Goal: Task Accomplishment & Management: Manage account settings

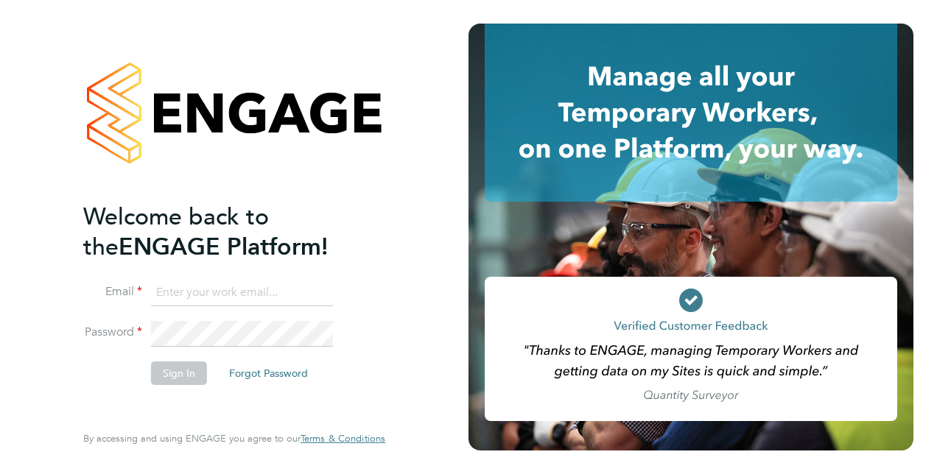
click at [250, 297] on input at bounding box center [242, 293] width 182 height 27
type input "michael.emmett@justice.gov.uk"
click at [156, 362] on button "Sign In" at bounding box center [179, 373] width 56 height 24
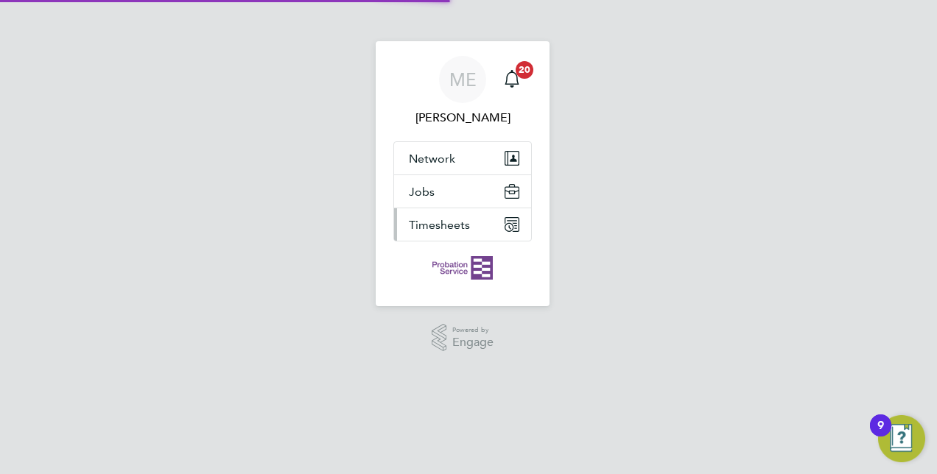
click at [433, 224] on span "Timesheets" at bounding box center [439, 225] width 61 height 14
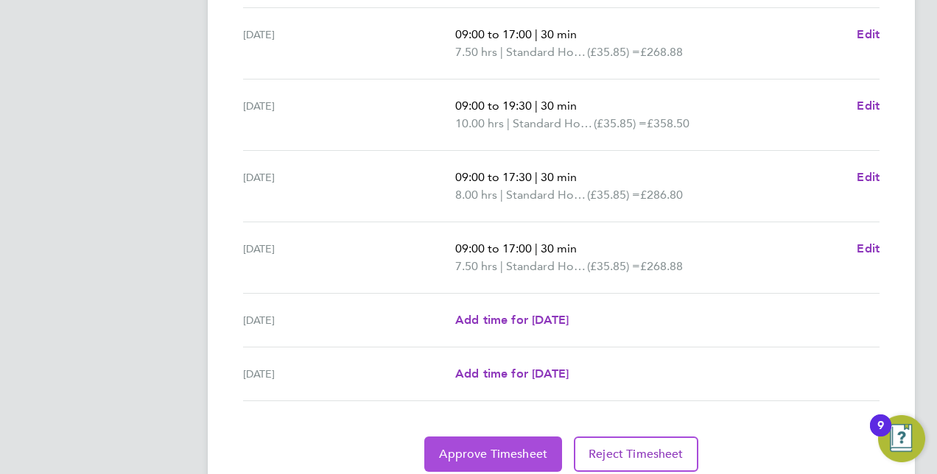
scroll to position [587, 0]
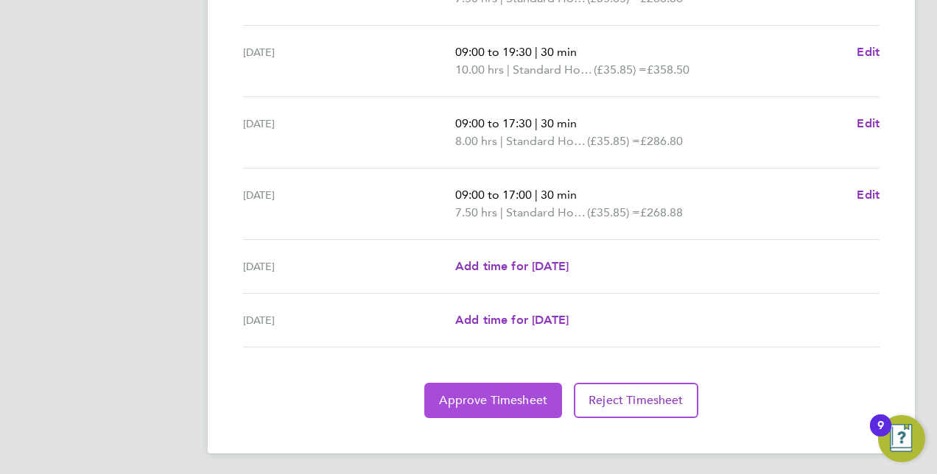
click at [495, 393] on span "Approve Timesheet" at bounding box center [493, 400] width 108 height 15
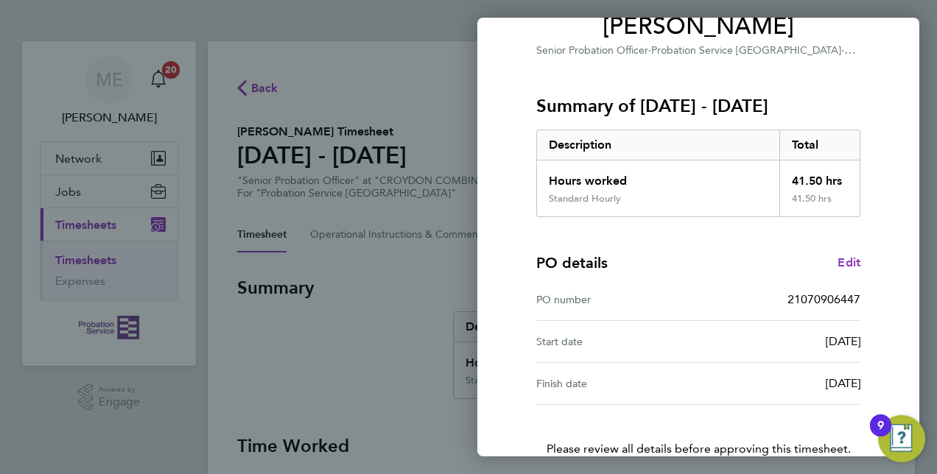
scroll to position [230, 0]
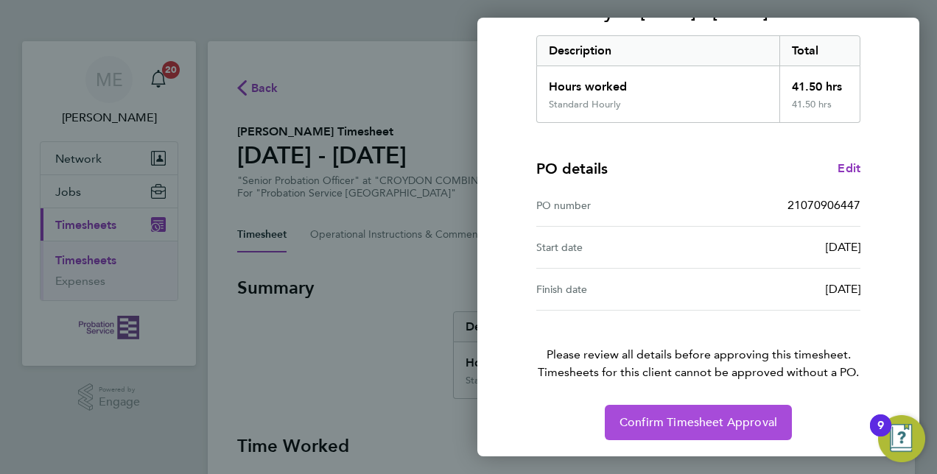
click at [760, 420] on span "Confirm Timesheet Approval" at bounding box center [698, 422] width 158 height 15
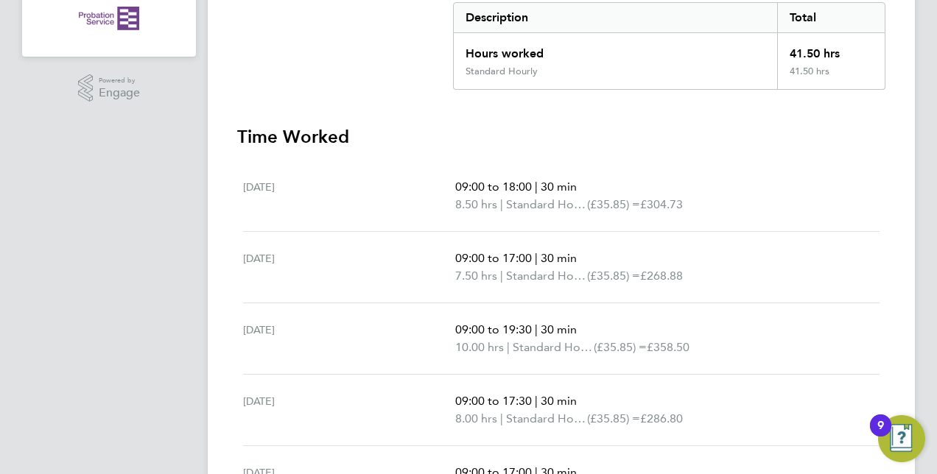
scroll to position [74, 0]
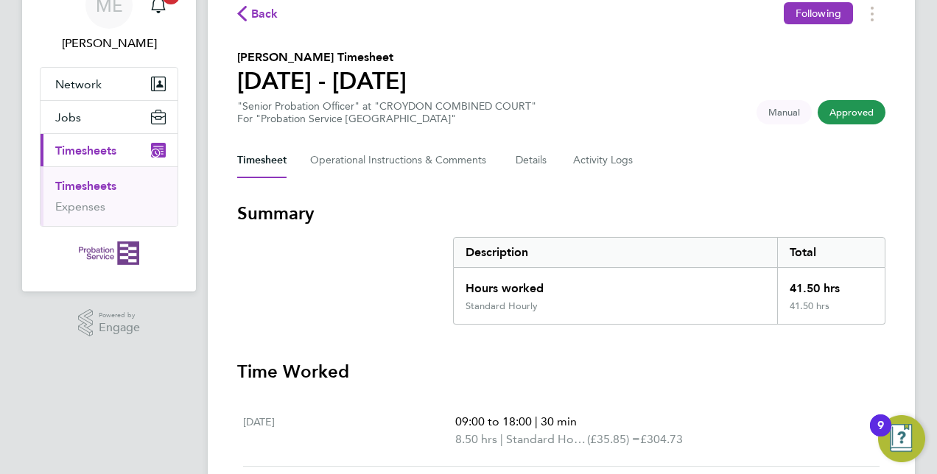
click at [81, 144] on span "Timesheets" at bounding box center [85, 151] width 61 height 14
click at [76, 184] on link "Timesheets" at bounding box center [85, 186] width 61 height 14
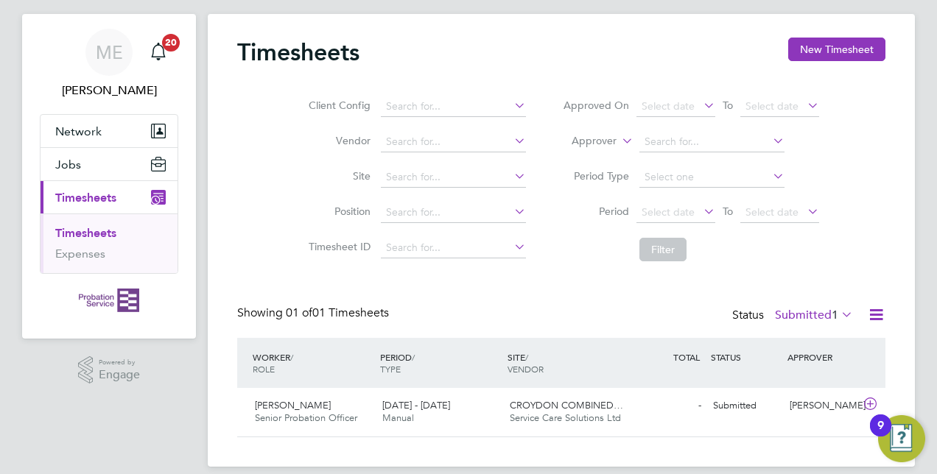
scroll to position [43, 0]
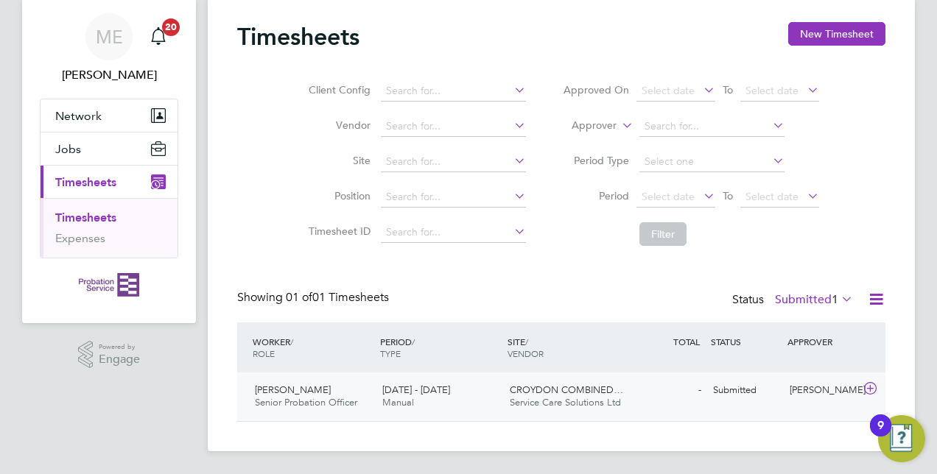
click at [691, 398] on div "- Submitted" at bounding box center [668, 390] width 77 height 24
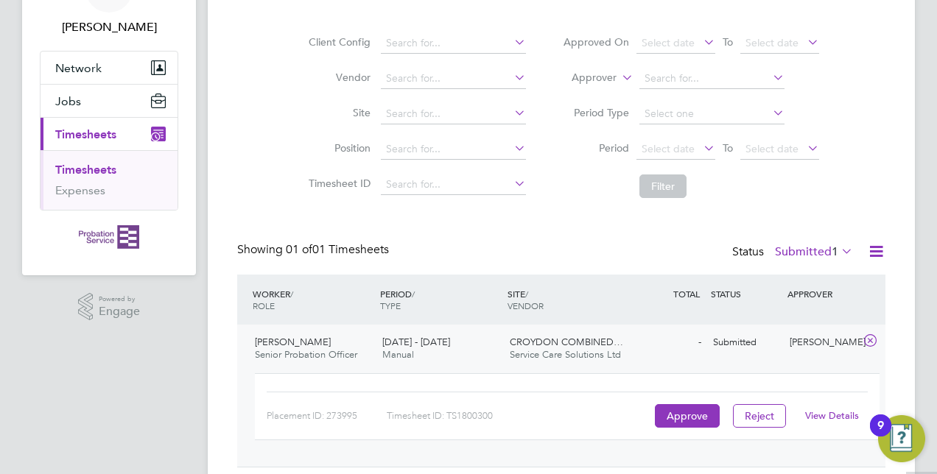
scroll to position [135, 0]
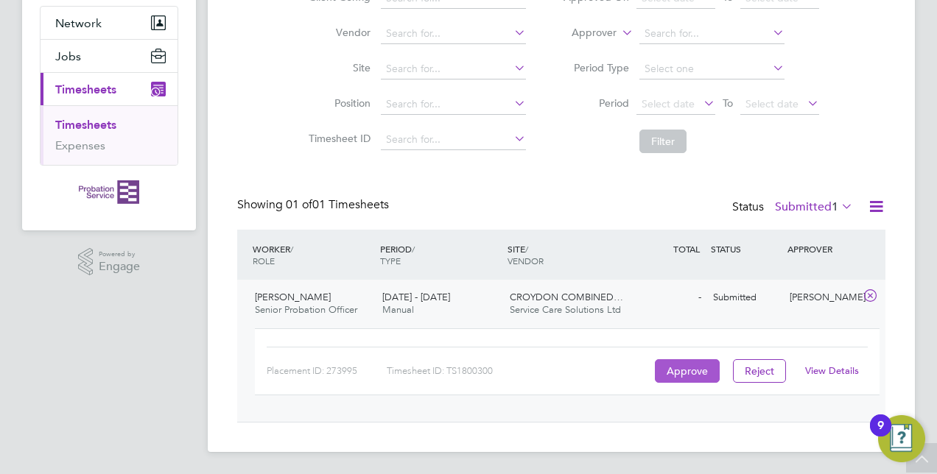
click at [691, 368] on button "Approve" at bounding box center [687, 371] width 65 height 24
click at [592, 313] on span "Service Care Solutions Ltd" at bounding box center [564, 309] width 111 height 13
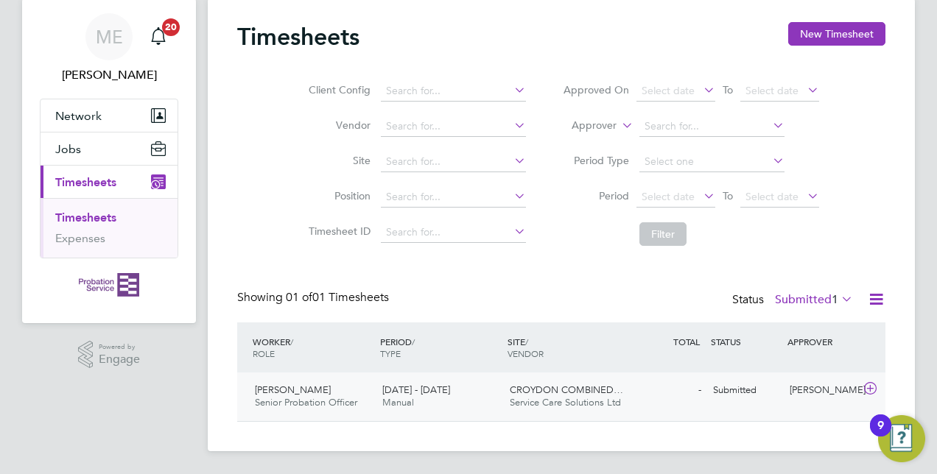
click at [681, 395] on div "- Submitted" at bounding box center [668, 390] width 77 height 24
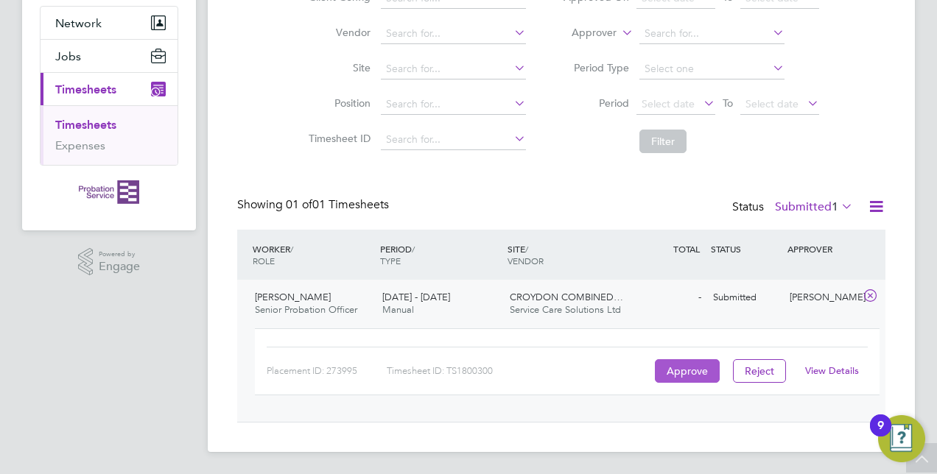
click at [682, 364] on button "Approve" at bounding box center [687, 371] width 65 height 24
click at [588, 302] on span "CROYDON COMBINED…" at bounding box center [565, 297] width 113 height 13
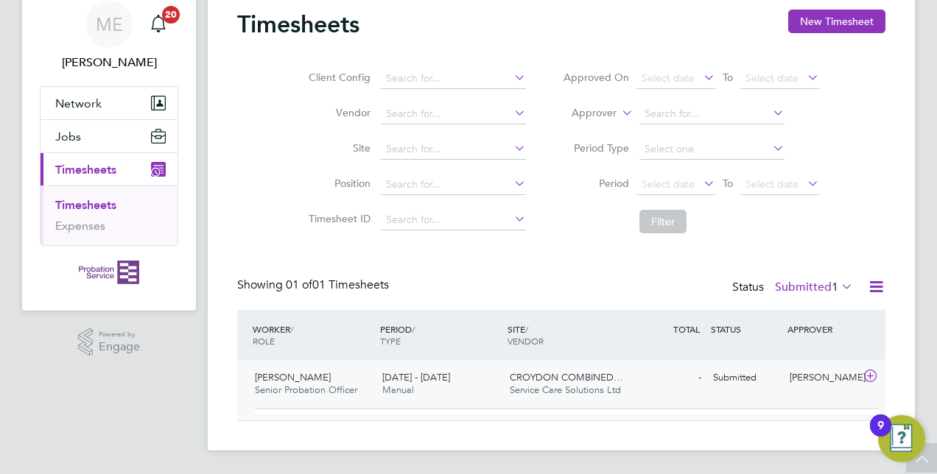
scroll to position [43, 0]
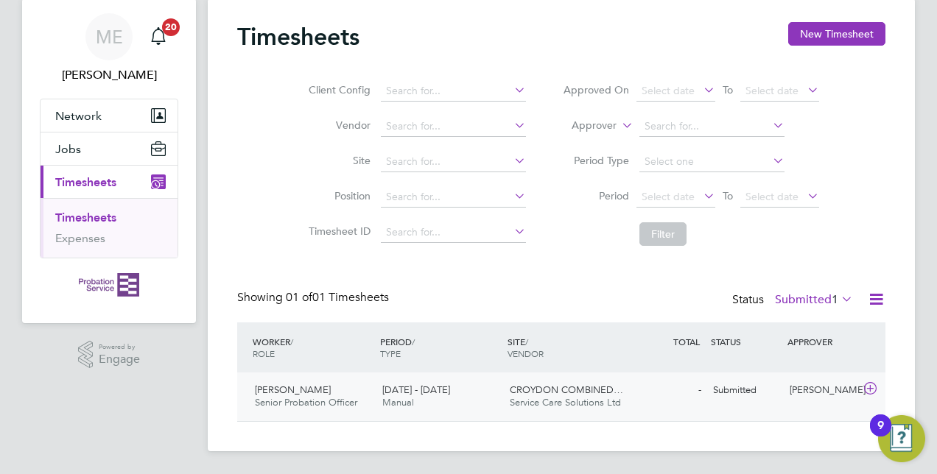
click at [476, 399] on div "11 - 17 Aug 2025 Manual" at bounding box center [439, 396] width 127 height 37
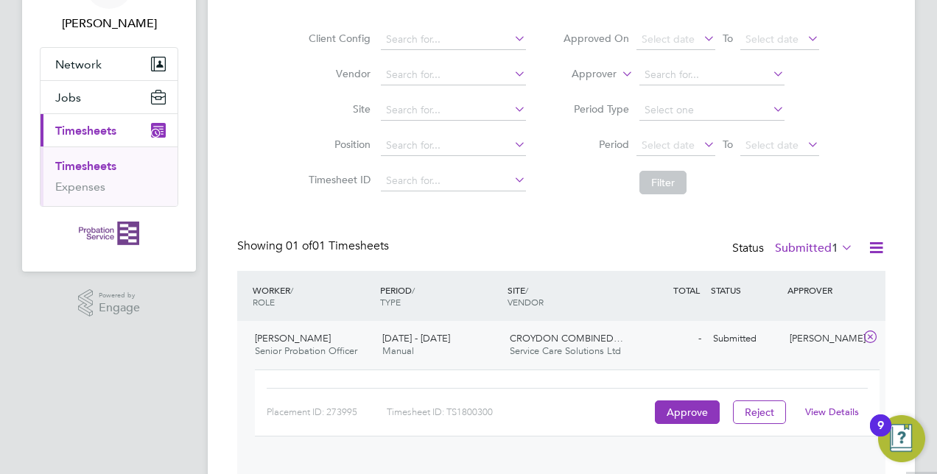
scroll to position [135, 0]
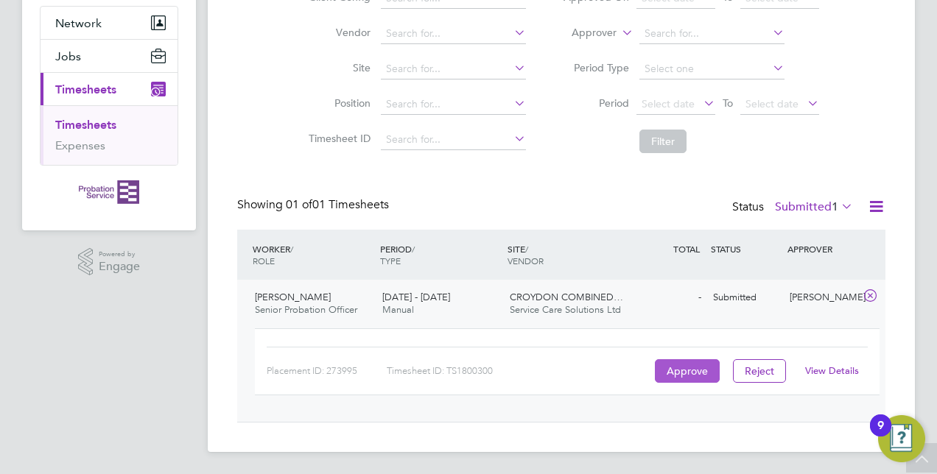
click at [683, 378] on button "Approve" at bounding box center [687, 371] width 65 height 24
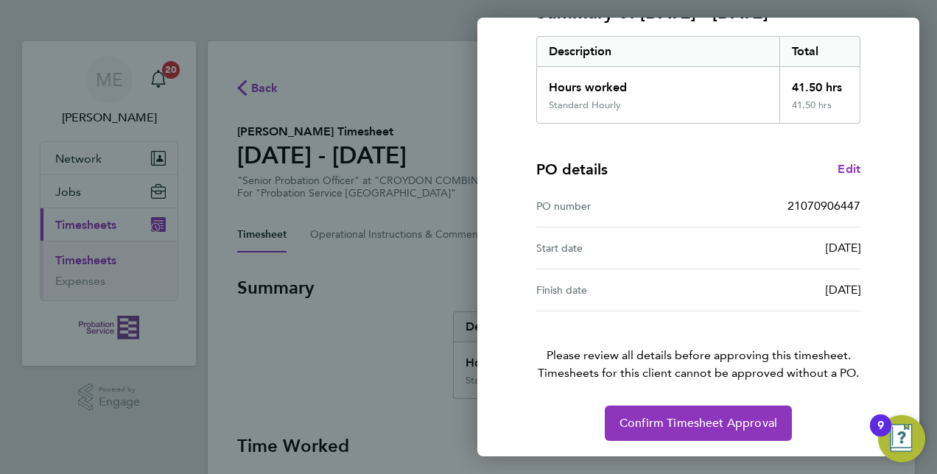
scroll to position [230, 0]
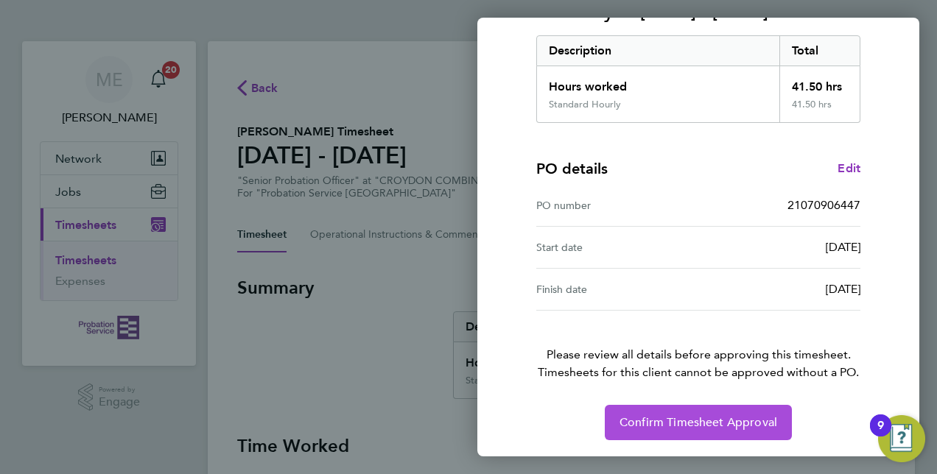
click at [670, 424] on span "Confirm Timesheet Approval" at bounding box center [698, 422] width 158 height 15
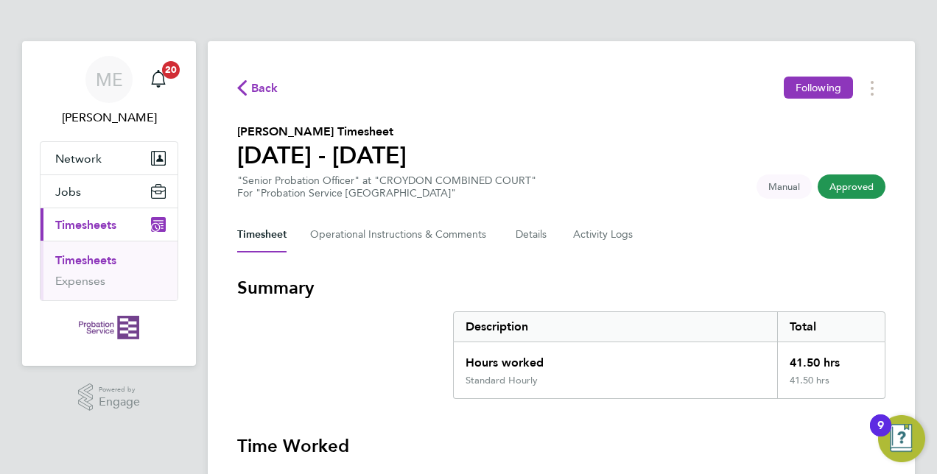
click at [252, 89] on span "Back" at bounding box center [264, 89] width 27 height 18
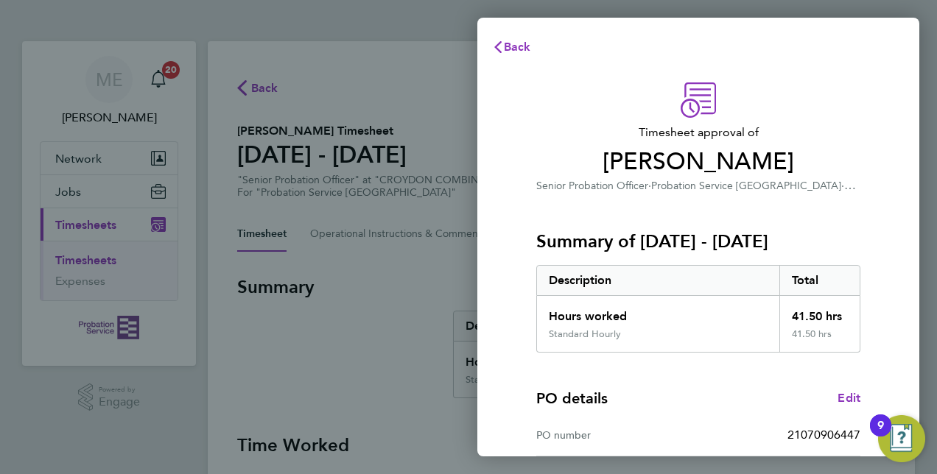
scroll to position [230, 0]
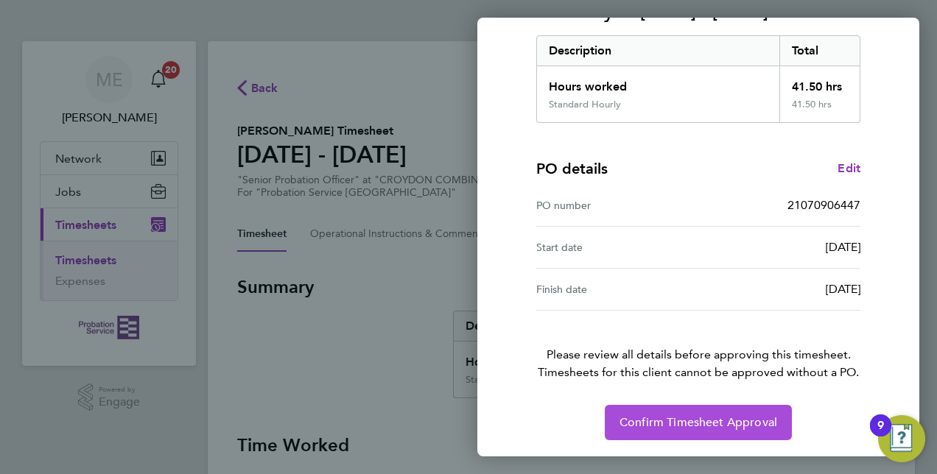
click at [688, 421] on span "Confirm Timesheet Approval" at bounding box center [698, 422] width 158 height 15
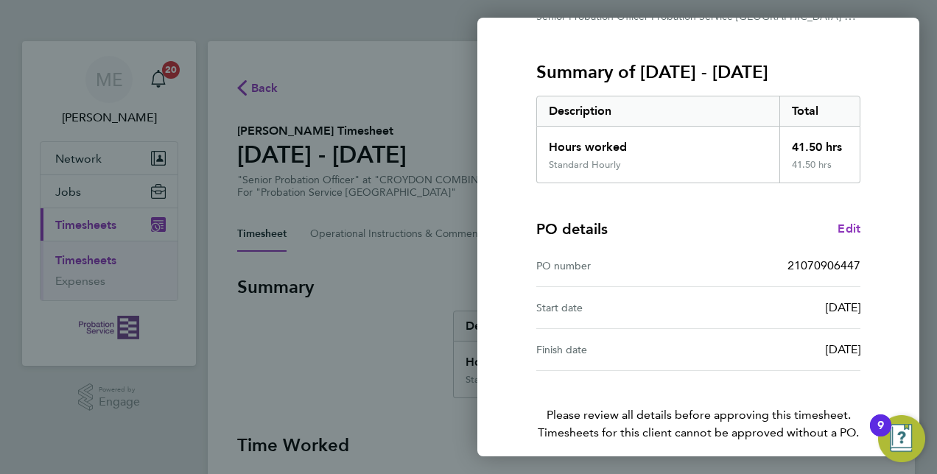
scroll to position [230, 0]
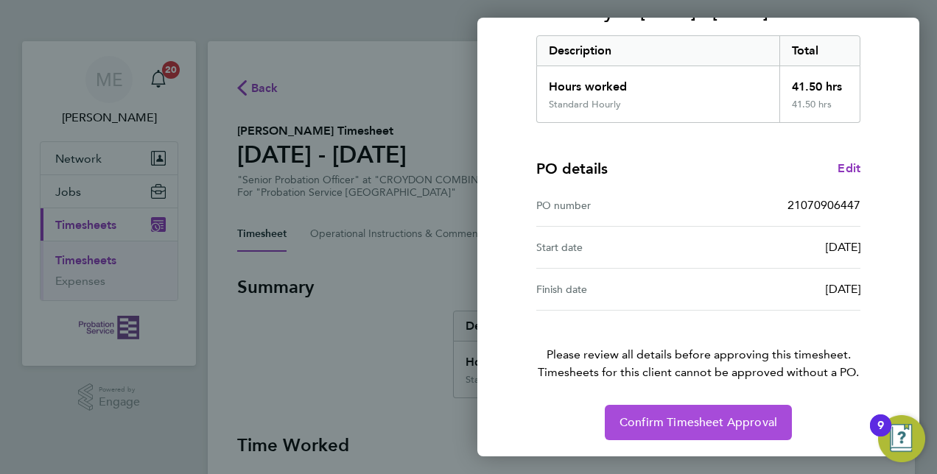
click at [677, 423] on span "Confirm Timesheet Approval" at bounding box center [698, 422] width 158 height 15
